Goal: Communication & Community: Answer question/provide support

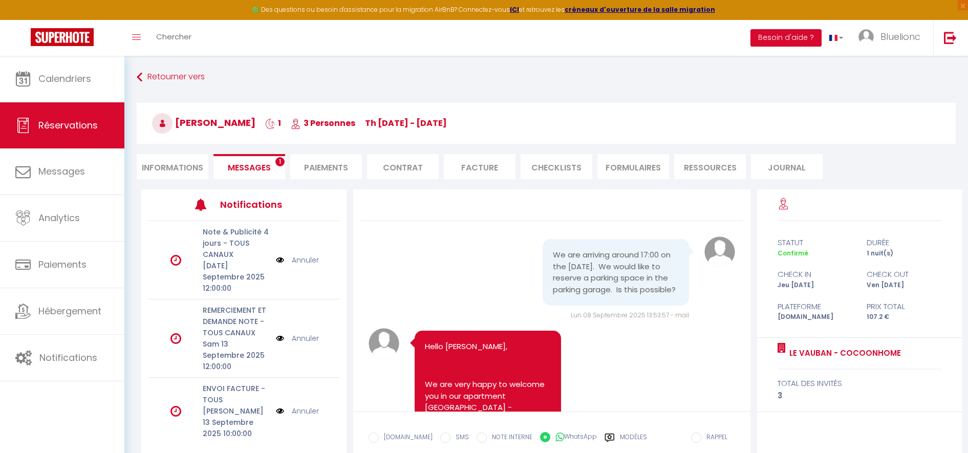
select select "DE"
select select
select select "2"
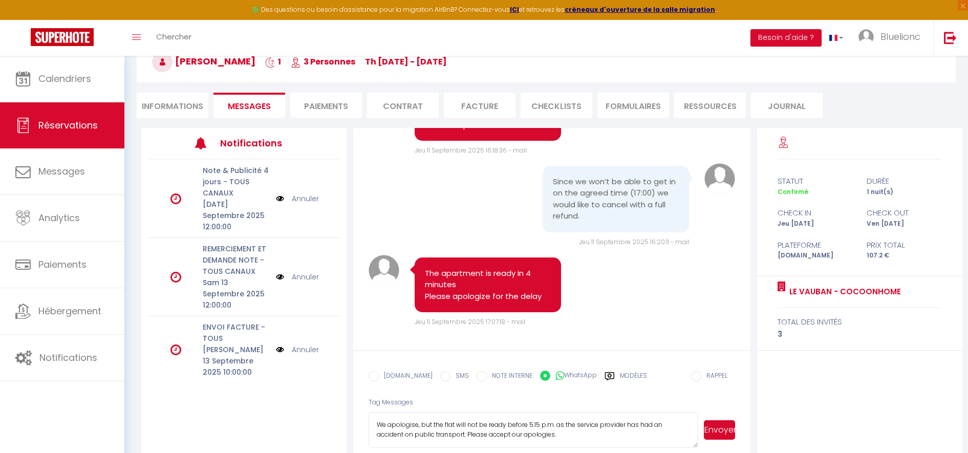
scroll to position [7052, 0]
drag, startPoint x: 533, startPoint y: 422, endPoint x: 357, endPoint y: 407, distance: 176.3
click at [357, 407] on form "[DOMAIN_NAME] SMS NOTE INTERNE WhatsApp Modèles 11 « ‹ » › [DATE] [PHONE_NUMBER…" at bounding box center [551, 403] width 397 height 106
paste textarea "Is the flat suitable for you?"
type textarea "Is the flat suitable for you?"
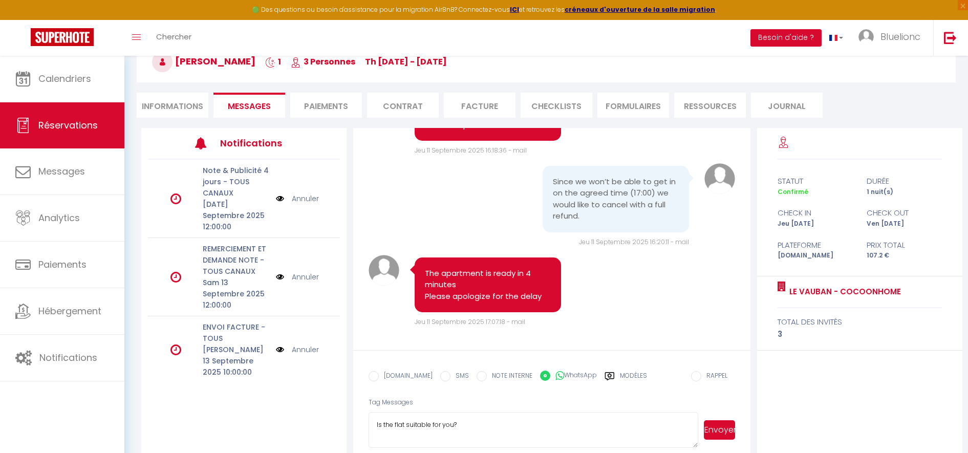
click at [397, 378] on label "[DOMAIN_NAME]" at bounding box center [406, 376] width 54 height 11
click at [379, 378] on input "EMAIL" at bounding box center [374, 376] width 10 height 10
radio input "true"
radio input "false"
click at [715, 420] on button "Envoyer" at bounding box center [719, 429] width 31 height 19
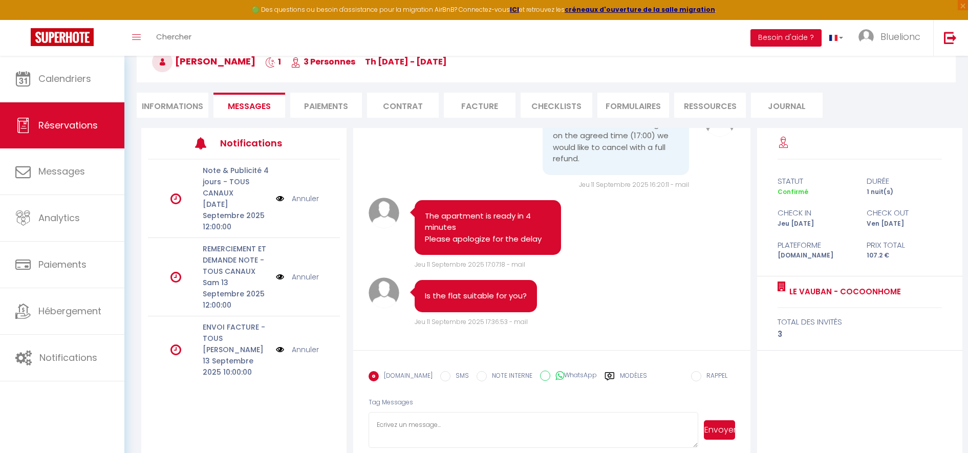
scroll to position [7133, 0]
click at [161, 114] on li "Informations" at bounding box center [173, 105] width 72 height 25
select select
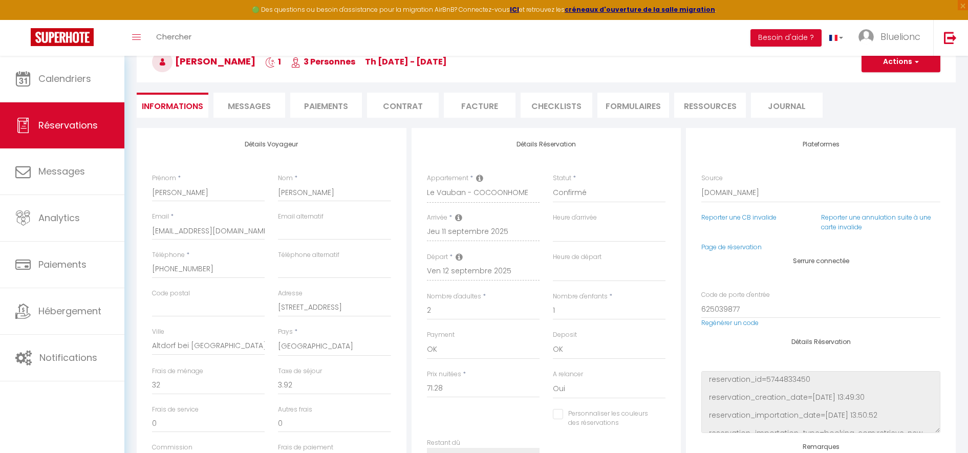
click at [237, 106] on span "Messages" at bounding box center [249, 106] width 43 height 12
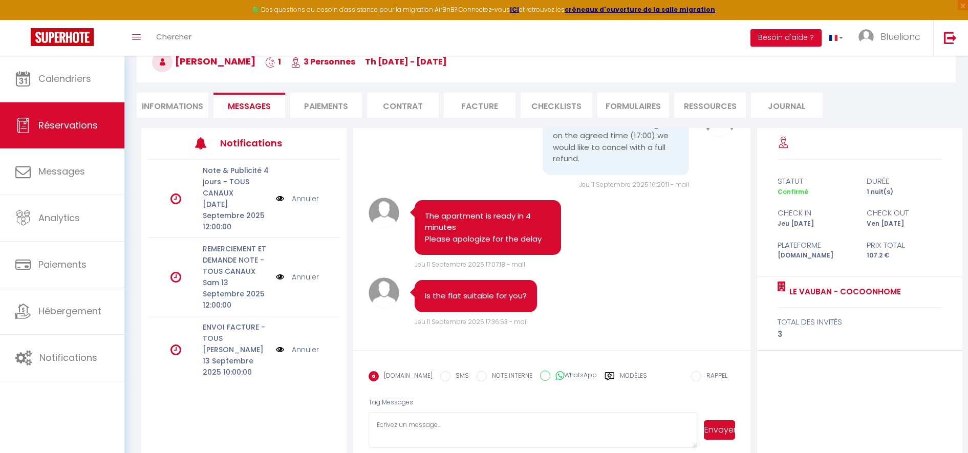
scroll to position [7189, 0]
click at [535, 412] on textarea at bounding box center [534, 430] width 330 height 36
paste textarea "Is the flat suitable for you?"
type textarea "Is the flat suitable for you?"
click at [540, 376] on input "WhatsApp" at bounding box center [545, 376] width 10 height 10
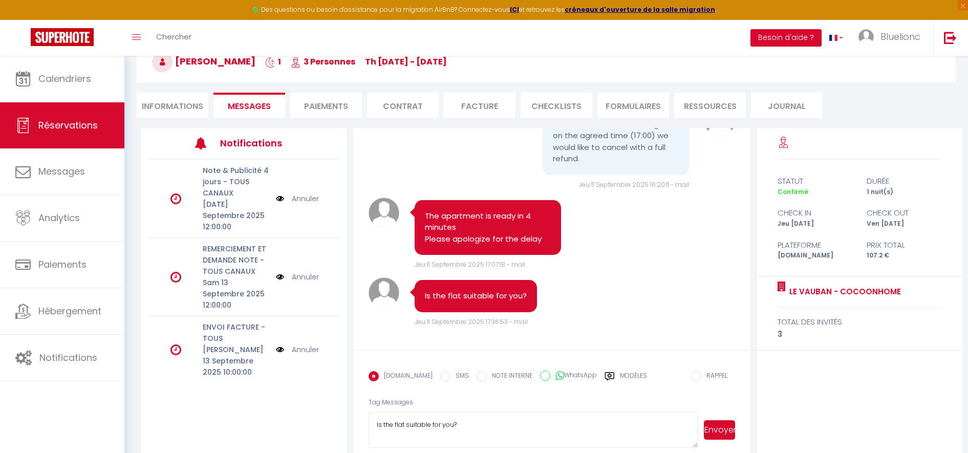
radio input "true"
radio input "false"
click at [707, 420] on button "Envoyer" at bounding box center [719, 429] width 31 height 19
